Goal: Task Accomplishment & Management: Manage account settings

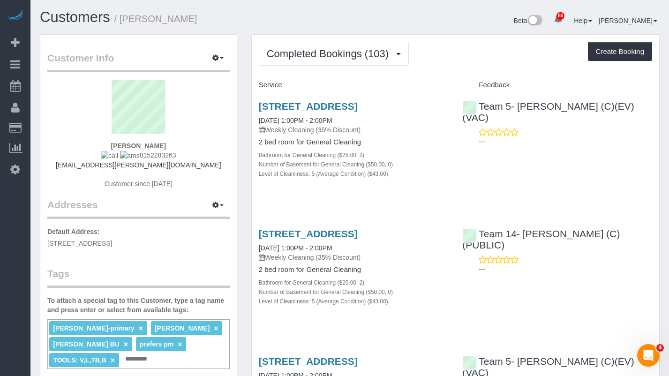
click at [155, 353] on input "text" at bounding box center [139, 359] width 32 height 12
type input "********"
drag, startPoint x: 170, startPoint y: 143, endPoint x: 96, endPoint y: 147, distance: 74.2
click at [96, 147] on div "Claire Rooney 8152283263 claire.f.rooney@gmail.com Customer since 2017" at bounding box center [138, 139] width 182 height 118
copy strong "Claire Rooney"
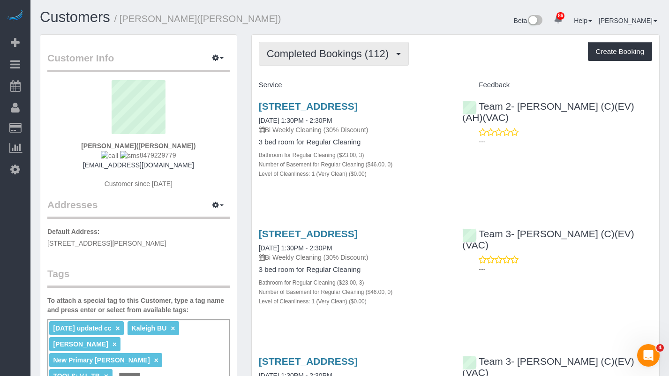
click at [377, 53] on span "Completed Bookings (112)" at bounding box center [330, 54] width 127 height 12
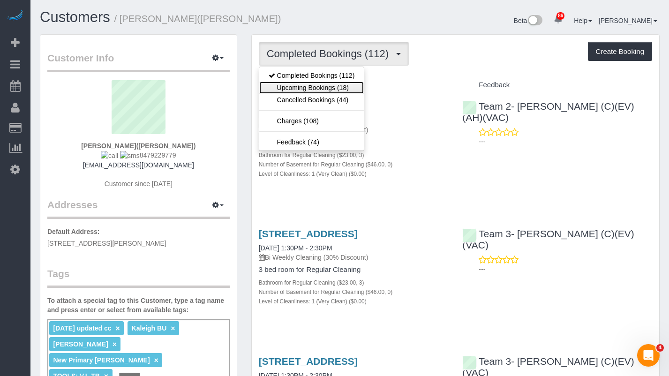
click at [332, 82] on link "Upcoming Bookings (18)" at bounding box center [311, 88] width 105 height 12
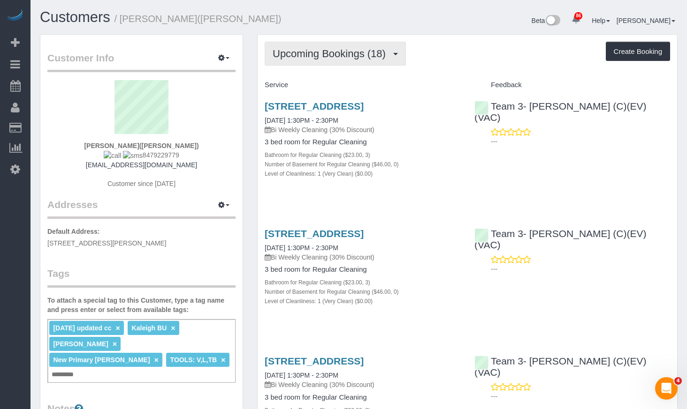
click at [379, 56] on span "Upcoming Bookings (18)" at bounding box center [331, 54] width 118 height 12
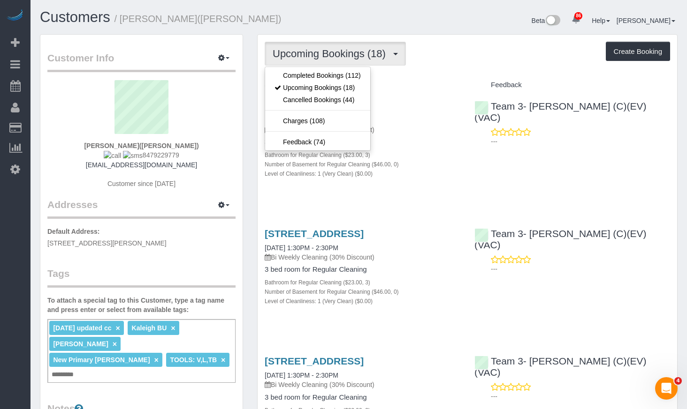
click at [389, 23] on div "Beta 86 Your Notifications You have 0 alerts × You have 1 to charge for [DATE] …" at bounding box center [522, 21] width 326 height 25
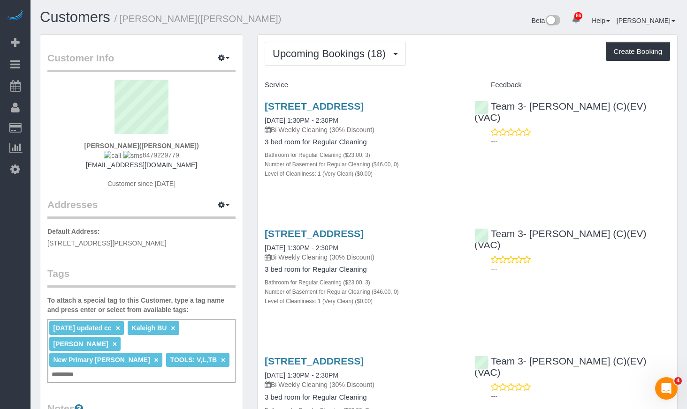
click at [604, 174] on div "[STREET_ADDRESS] [DATE] 1:30PM - 2:30PM Bi Weekly Cleaning (30% Discount) 3 bed…" at bounding box center [466, 145] width 419 height 104
click at [611, 146] on div "[STREET_ADDRESS] [DATE] 1:30PM - 2:30PM Bi Weekly Cleaning (30% Discount) 3 bed…" at bounding box center [466, 145] width 419 height 104
click at [579, 180] on div "[STREET_ADDRESS] [DATE] 1:30PM - 2:30PM Bi Weekly Cleaning (30% Discount) 3 bed…" at bounding box center [466, 145] width 419 height 104
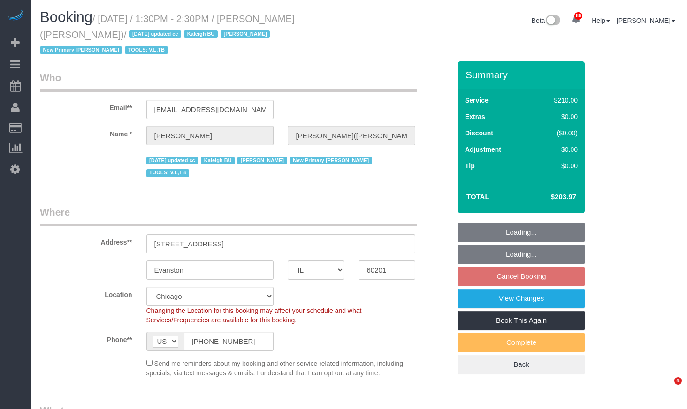
select select "IL"
select select "512"
select select "3"
select select "object:1200"
select select "number:1"
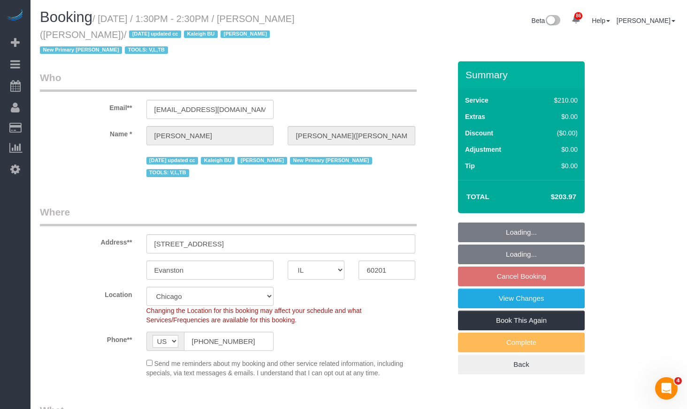
select select "number:69"
select select "number:138"
select select "number:107"
select select "3"
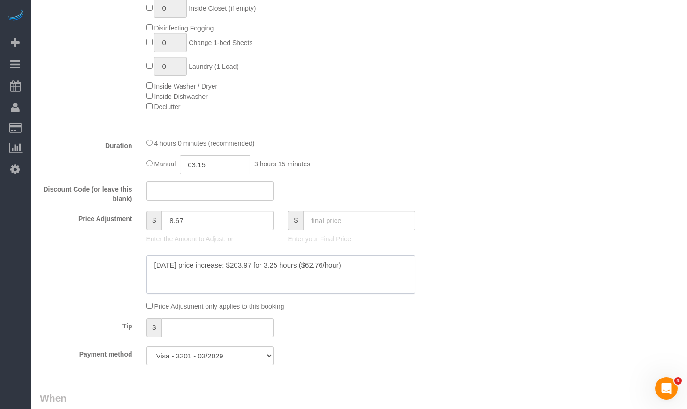
click at [372, 256] on textarea at bounding box center [280, 275] width 269 height 38
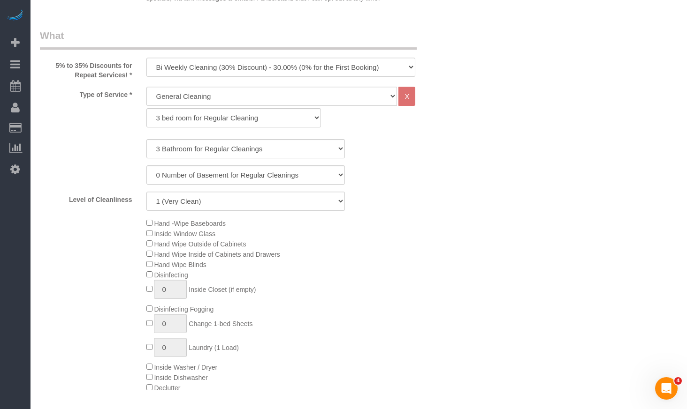
scroll to position [563, 0]
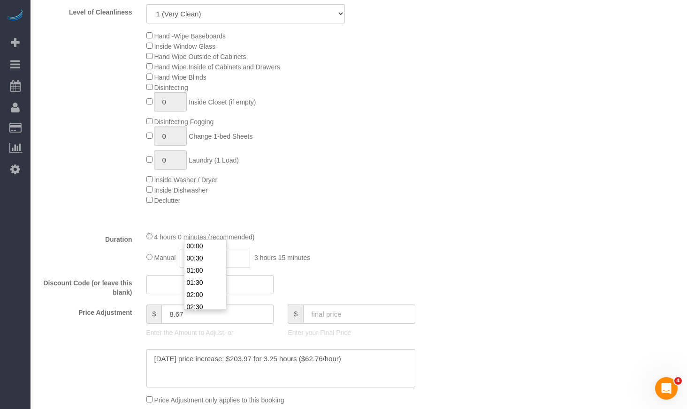
drag, startPoint x: 222, startPoint y: 232, endPoint x: 138, endPoint y: 230, distance: 84.4
click at [138, 232] on div "Duration 4 hours 0 minutes (recommended) Manual 03:15 3 hours 15 minutes" at bounding box center [245, 250] width 425 height 37
type input "4"
type input "05:00"
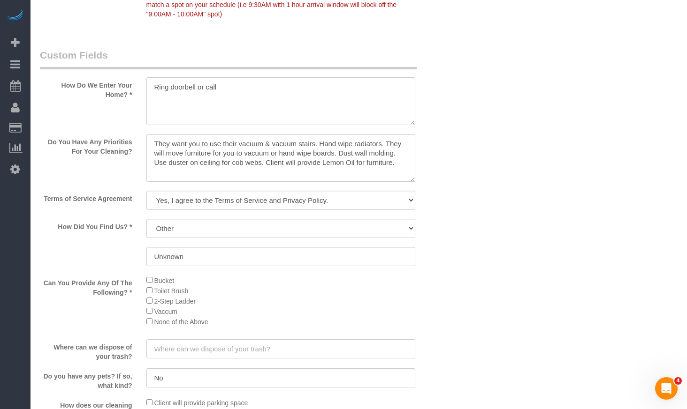
scroll to position [1125, 0]
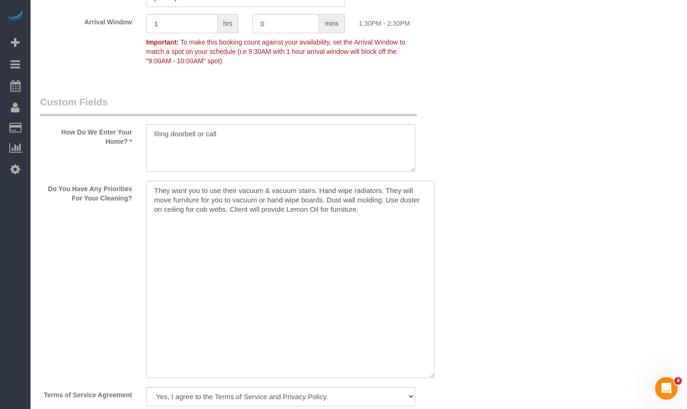
drag, startPoint x: 410, startPoint y: 196, endPoint x: 435, endPoint y: 384, distance: 189.7
click at [434, 378] on textarea at bounding box center [290, 279] width 288 height 197
click at [389, 237] on textarea at bounding box center [293, 299] width 294 height 236
click at [151, 181] on textarea at bounding box center [293, 299] width 294 height 236
click at [173, 181] on textarea at bounding box center [293, 299] width 294 height 236
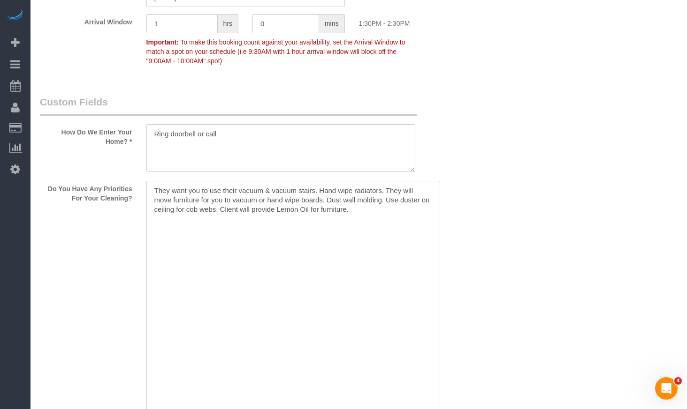
click at [156, 181] on textarea at bounding box center [293, 299] width 294 height 236
click at [175, 181] on textarea at bounding box center [293, 299] width 294 height 236
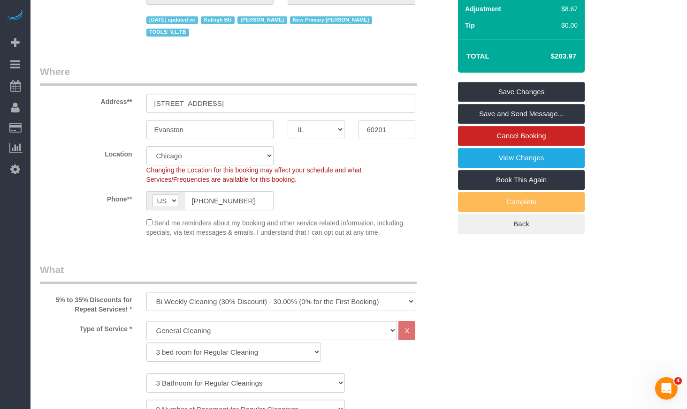
scroll to position [0, 0]
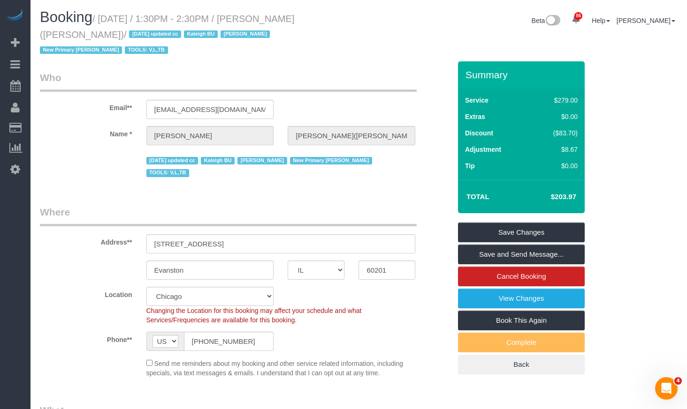
type textarea "They want you to use their vacuum & vacuum stairs. Hand wipe radiators. They wi…"
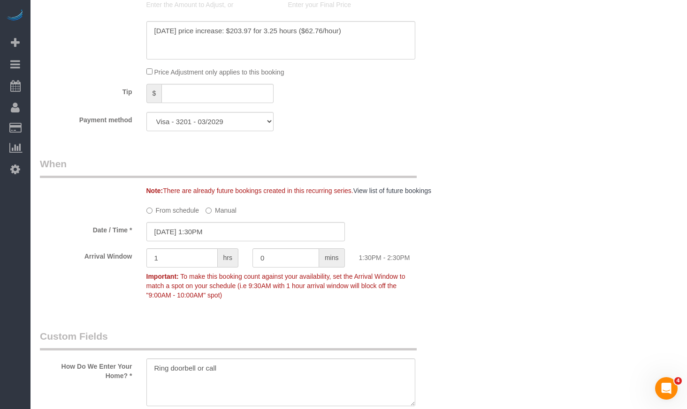
scroll to position [938, 0]
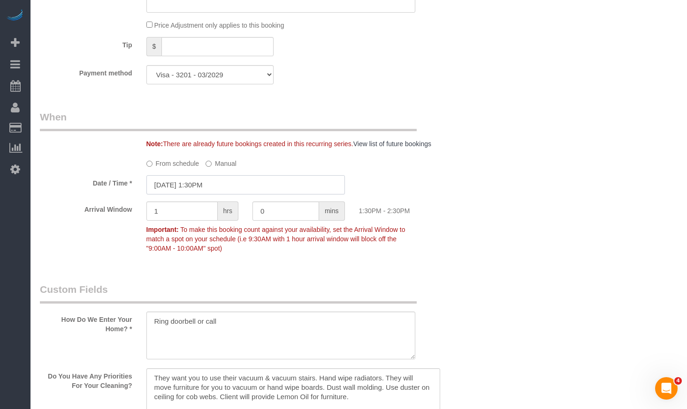
click at [233, 175] on input "10/10/2025 1:30PM" at bounding box center [245, 184] width 198 height 19
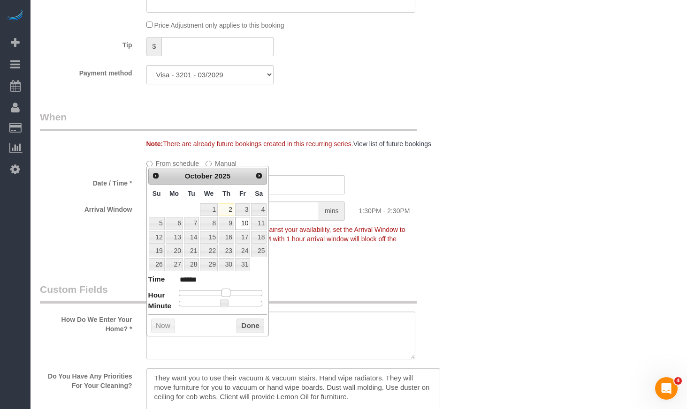
type input "10/10/2025 12:30PM"
type input "*******"
type input "10/10/2025 11:30AM"
type input "*******"
type input "10/10/2025 12:30PM"
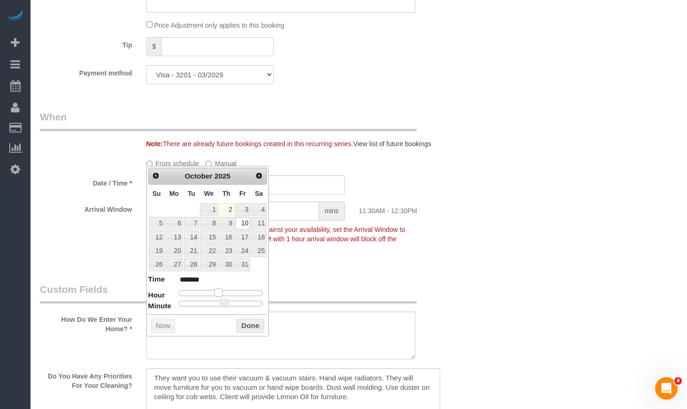
type input "*******"
click at [221, 292] on span at bounding box center [222, 293] width 8 height 8
type input "10/10/2025 12:25PM"
type input "*******"
type input "10/10/2025 12:20PM"
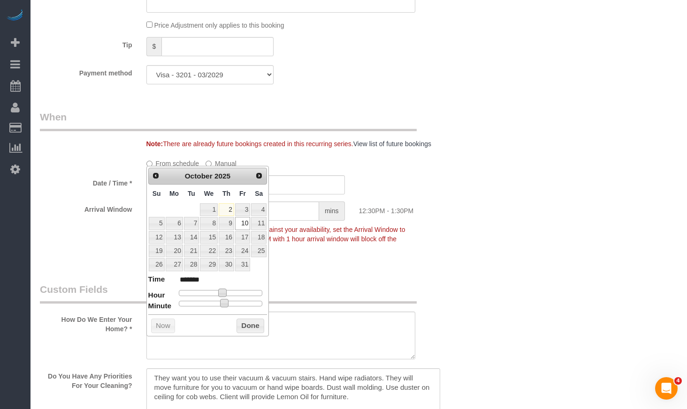
type input "*******"
type input "10/10/2025 12:15PM"
type input "*******"
type input "10/10/2025 12:10PM"
type input "*******"
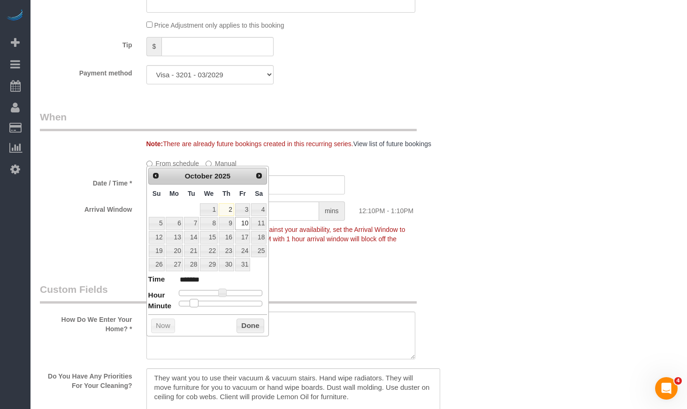
type input "10/10/2025 12:05PM"
type input "*******"
type input "10/10/2025 12:00PM"
type input "*******"
drag, startPoint x: 225, startPoint y: 303, endPoint x: 173, endPoint y: 308, distance: 52.3
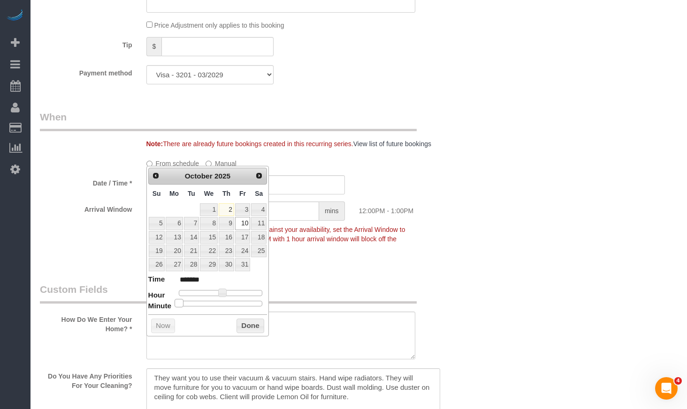
click at [173, 307] on dl "Time ******* Hour Minute Second Millisecond Microsecond Time Zone ***** ***** *…" at bounding box center [207, 290] width 119 height 32
click at [242, 329] on button "Done" at bounding box center [250, 326] width 28 height 15
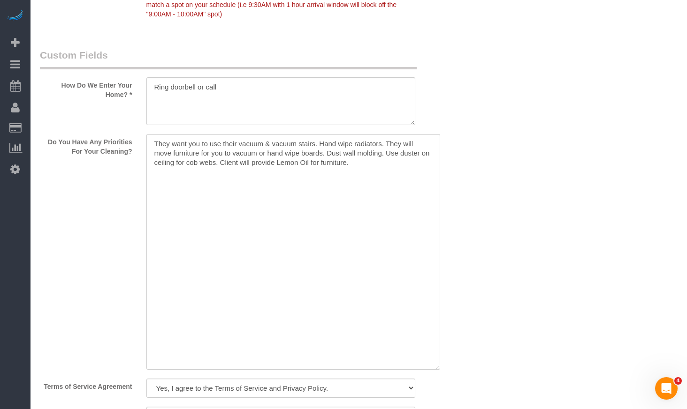
scroll to position [1079, 0]
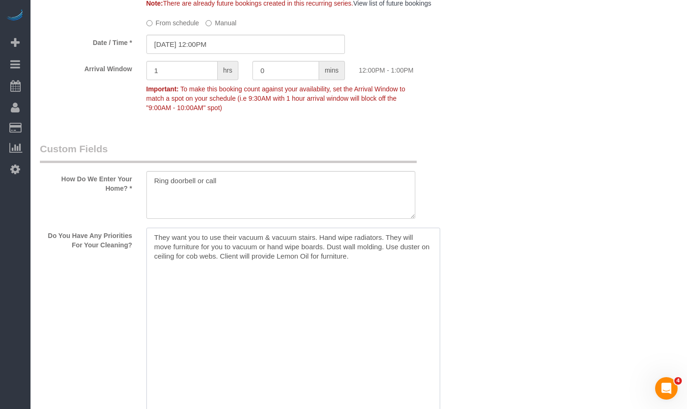
click at [189, 228] on textarea at bounding box center [293, 346] width 294 height 236
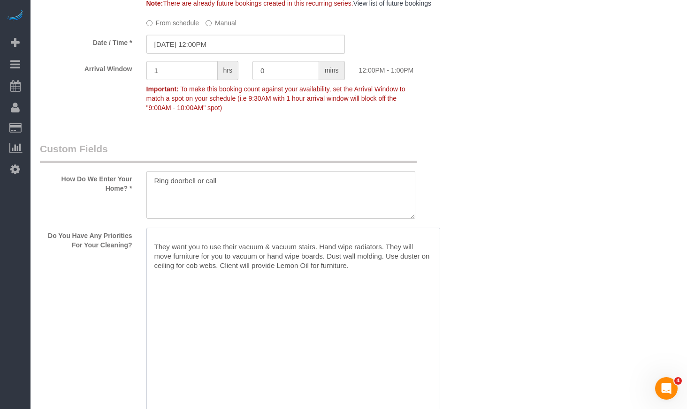
click at [197, 228] on textarea at bounding box center [293, 346] width 294 height 236
click at [176, 228] on textarea at bounding box center [293, 346] width 294 height 236
drag, startPoint x: 157, startPoint y: 220, endPoint x: 151, endPoint y: 202, distance: 19.4
click at [151, 228] on textarea at bounding box center [293, 346] width 294 height 236
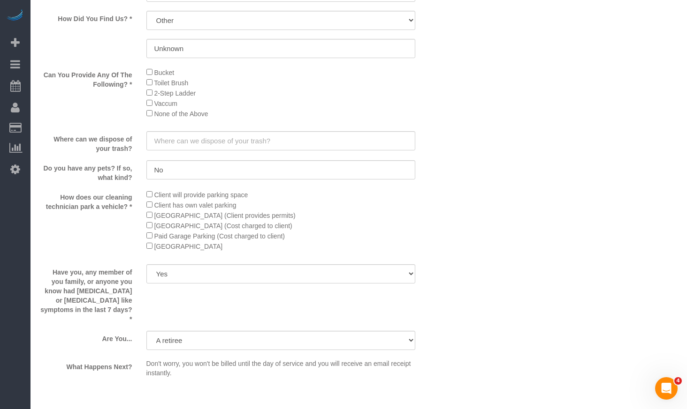
scroll to position [1909, 0]
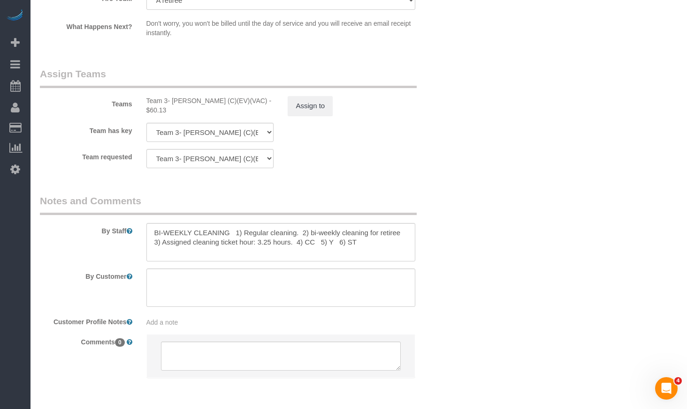
type textarea "*10/2/2025 - Client wants us to give extra attention on this visit since they'v…"
drag, startPoint x: 261, startPoint y: 204, endPoint x: 248, endPoint y: 205, distance: 13.1
click at [248, 223] on textarea at bounding box center [280, 242] width 269 height 38
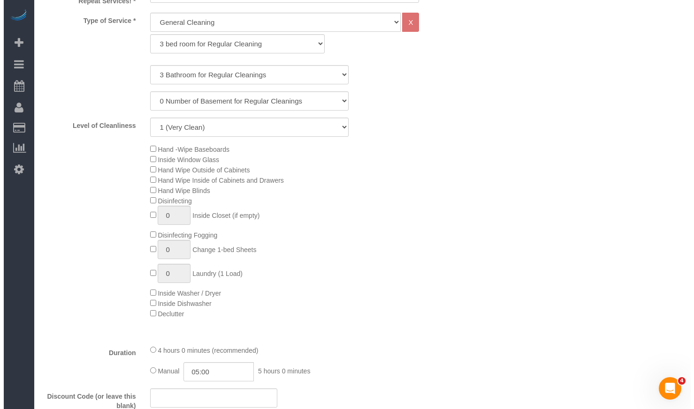
scroll to position [0, 0]
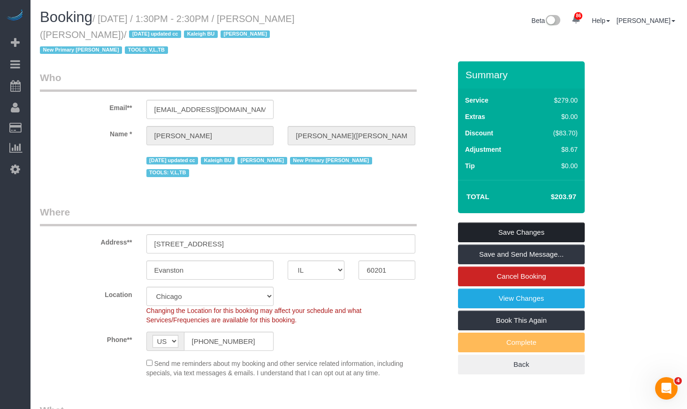
type textarea "BI-WEEKLY CLEANING 1) Regular cleaning. 2) bi-weekly cleaning for retiree 3) As…"
click at [533, 223] on link "Save Changes" at bounding box center [521, 233] width 127 height 20
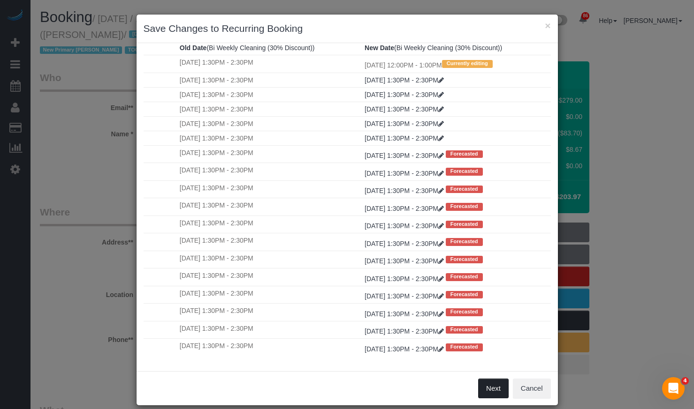
scroll to position [11, 0]
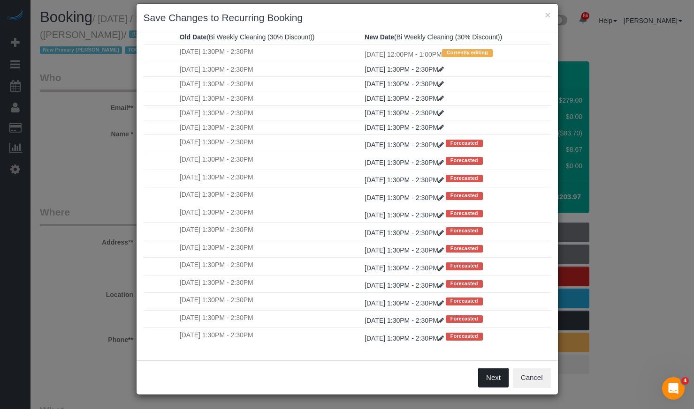
click at [488, 379] on button "Next" at bounding box center [493, 378] width 30 height 20
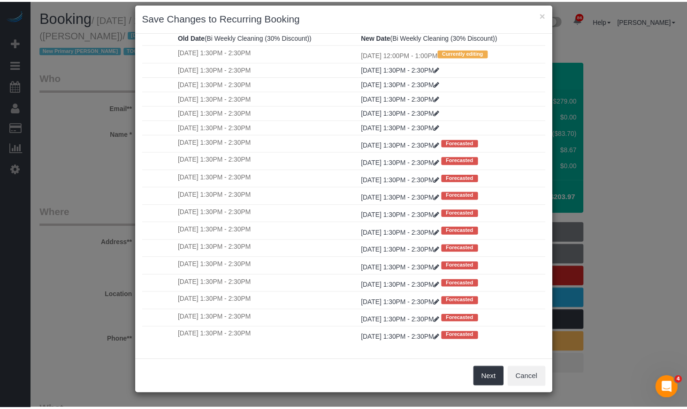
scroll to position [0, 0]
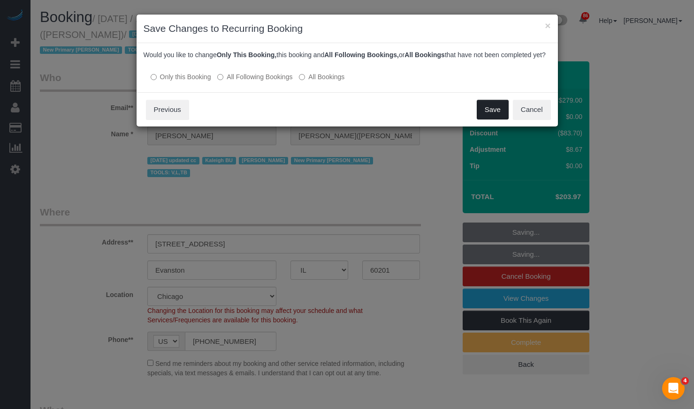
click at [490, 120] on button "Save" at bounding box center [492, 110] width 32 height 20
